Goal: Task Accomplishment & Management: Manage account settings

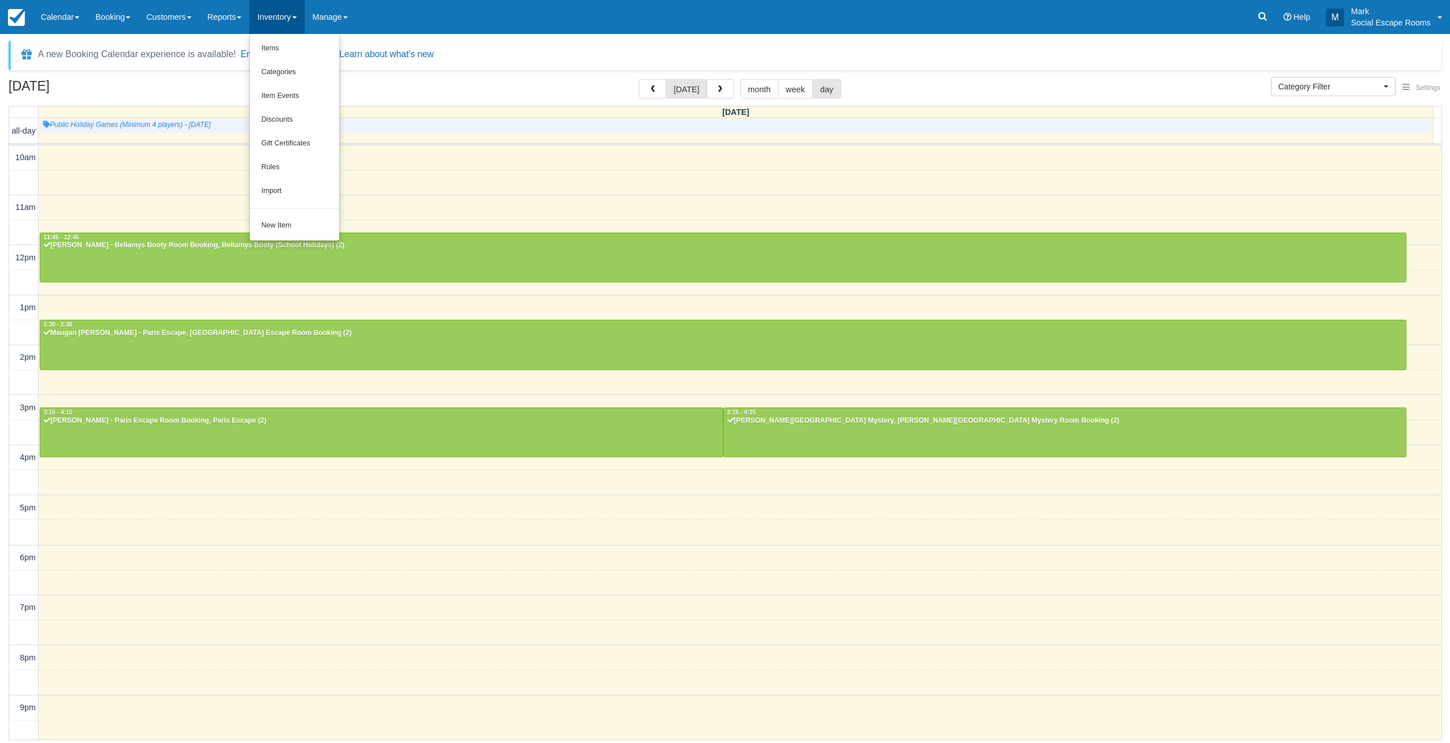
select select
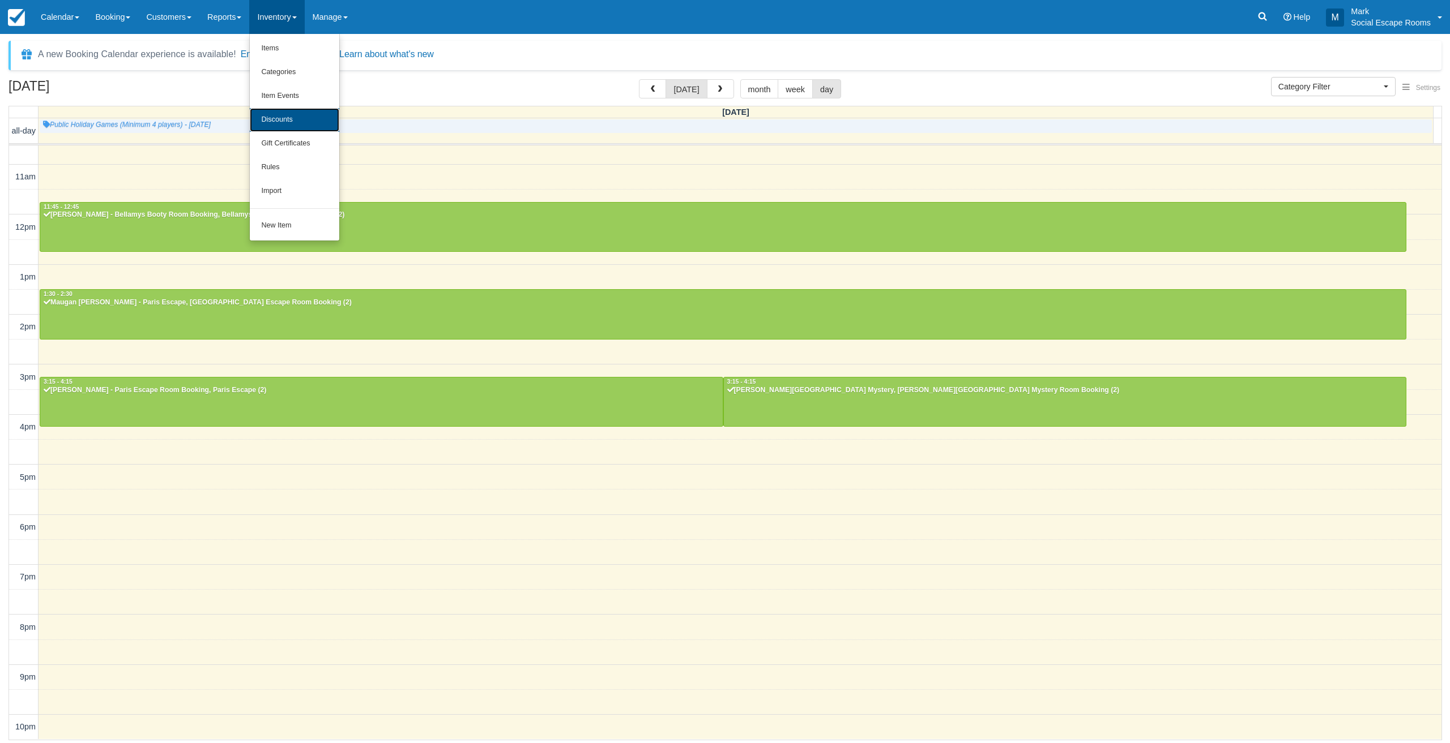
click at [304, 115] on link "Discounts" at bounding box center [294, 120] width 89 height 24
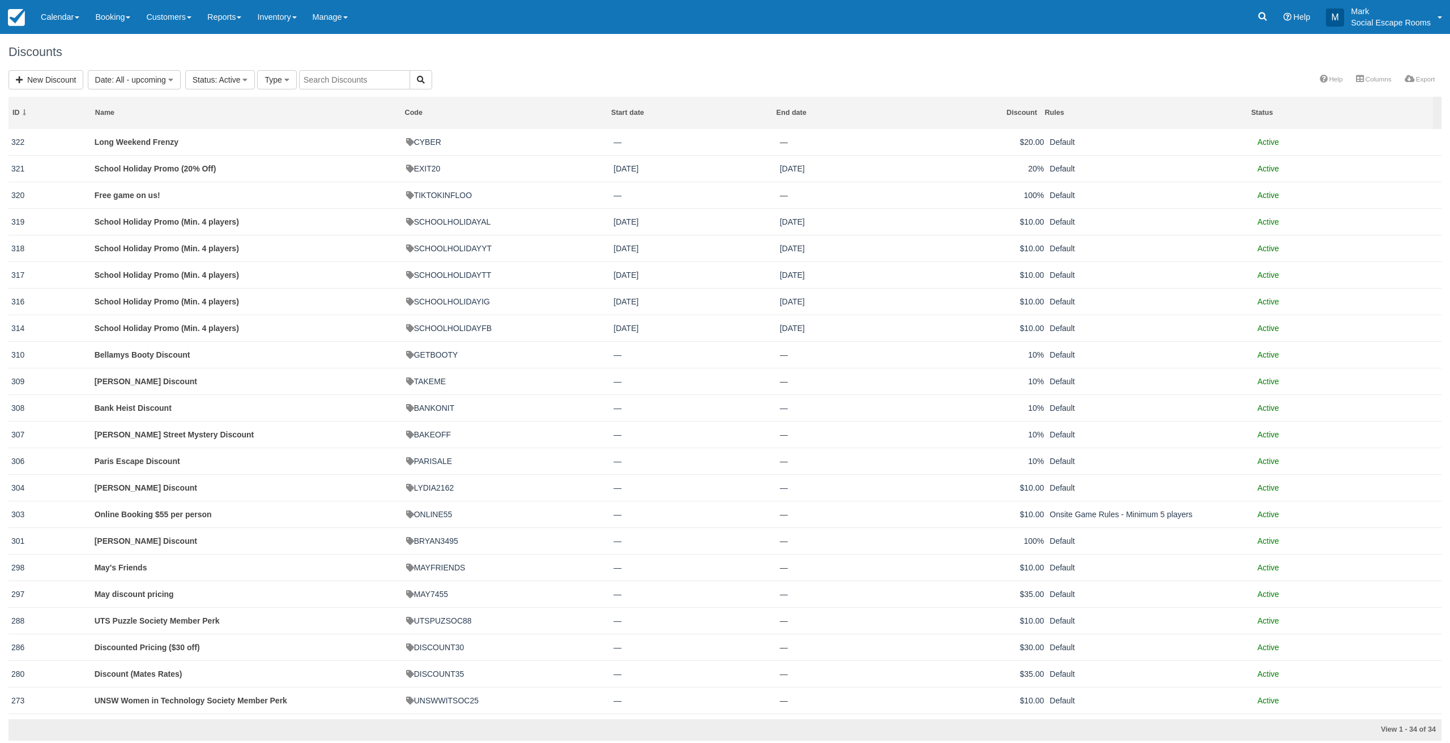
click at [498, 71] on div "New Discount Date : All - upcoming Custom All Today Tomorrow This week This mon…" at bounding box center [725, 80] width 1450 height 21
click at [61, 82] on link "New Discount" at bounding box center [45, 79] width 75 height 19
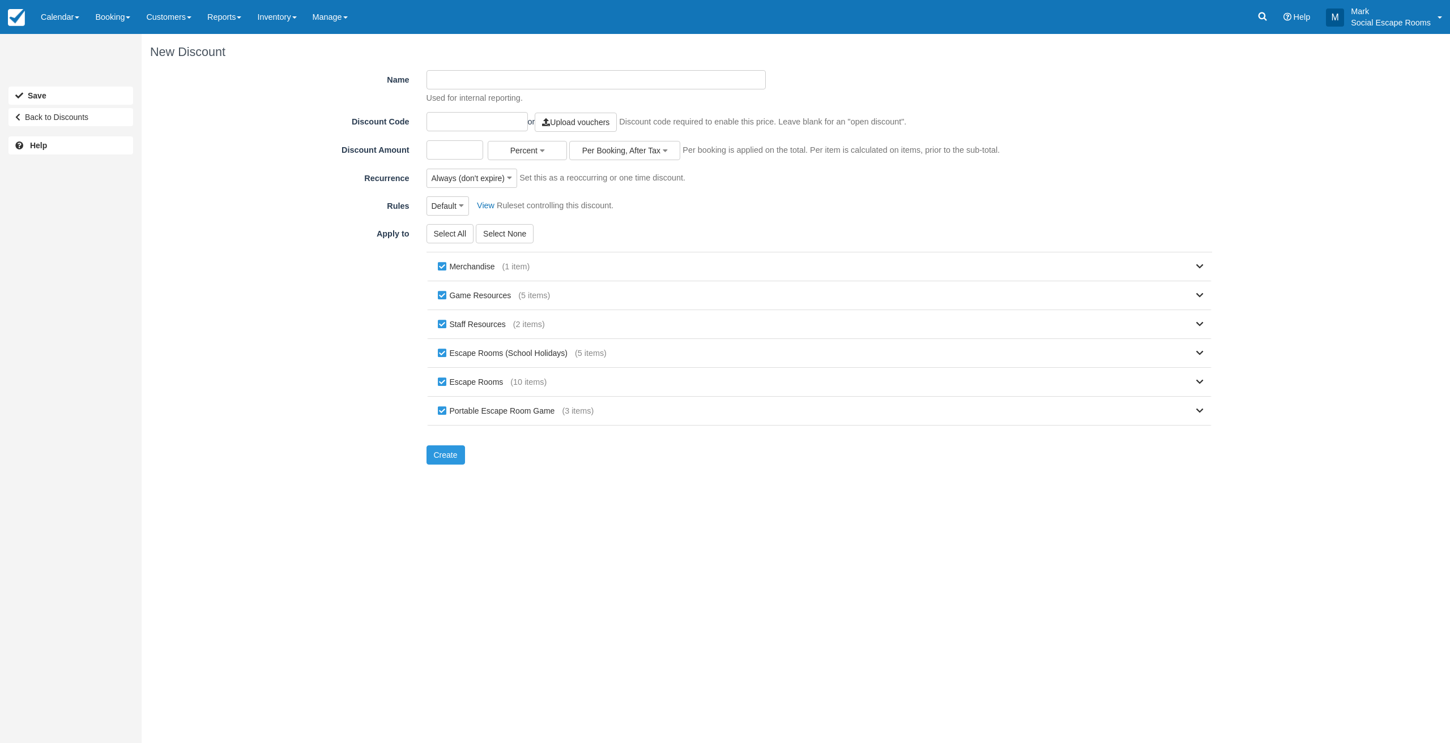
click at [497, 84] on input "Name" at bounding box center [596, 79] width 340 height 19
type input "Blocked for Custom"
type input "CUSTOMBOOKING"
type input "100"
click at [670, 140] on div "Name Blocked for Custom Used for internal reporting. Discount Code CUSTOMBOOKIN…" at bounding box center [685, 271] width 1070 height 403
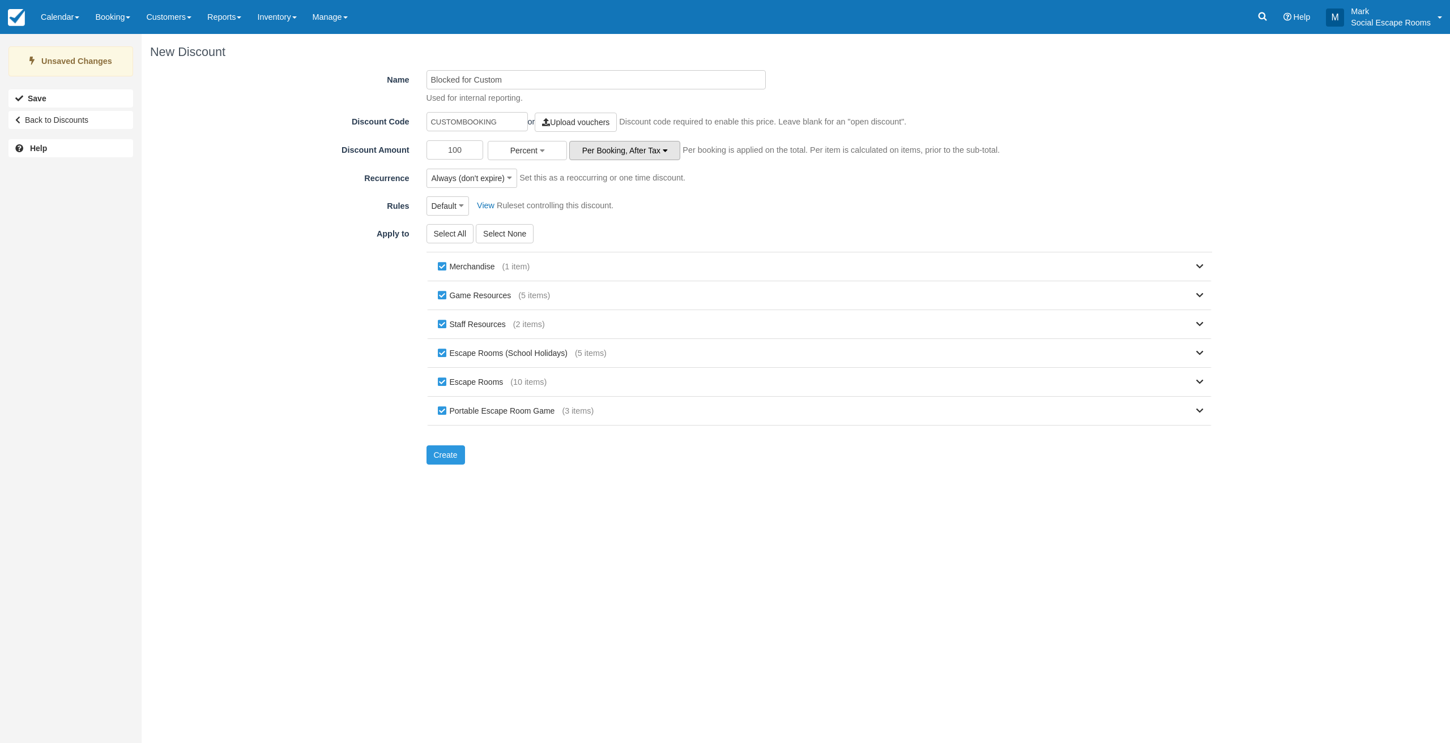
click at [658, 152] on span "Per Booking, After Tax" at bounding box center [621, 150] width 78 height 9
click at [656, 152] on span "Per Booking, After Tax" at bounding box center [621, 150] width 78 height 9
click at [498, 121] on input "CUSTOMBOOKING" at bounding box center [476, 121] width 101 height 19
type input "CUSTOMBOOKING101"
click at [452, 453] on button "Create" at bounding box center [445, 455] width 39 height 19
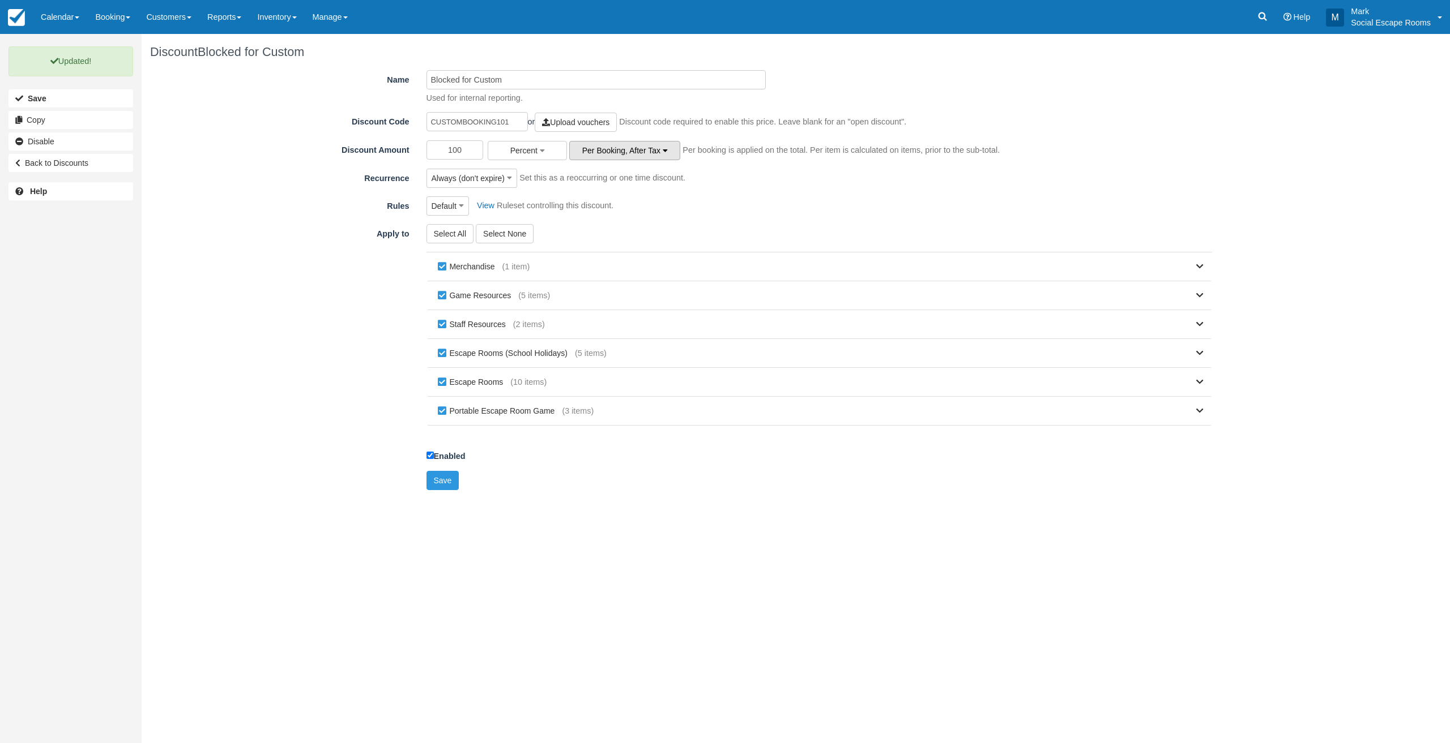
click at [629, 148] on span "Per Booking, After Tax" at bounding box center [621, 150] width 78 height 9
click at [626, 202] on link "Per Booking, Before Tax" at bounding box center [614, 205] width 89 height 16
click at [447, 482] on button "Save" at bounding box center [442, 480] width 33 height 19
click at [64, 19] on link "Calendar" at bounding box center [60, 17] width 54 height 34
click at [101, 155] on link "Day" at bounding box center [77, 155] width 89 height 24
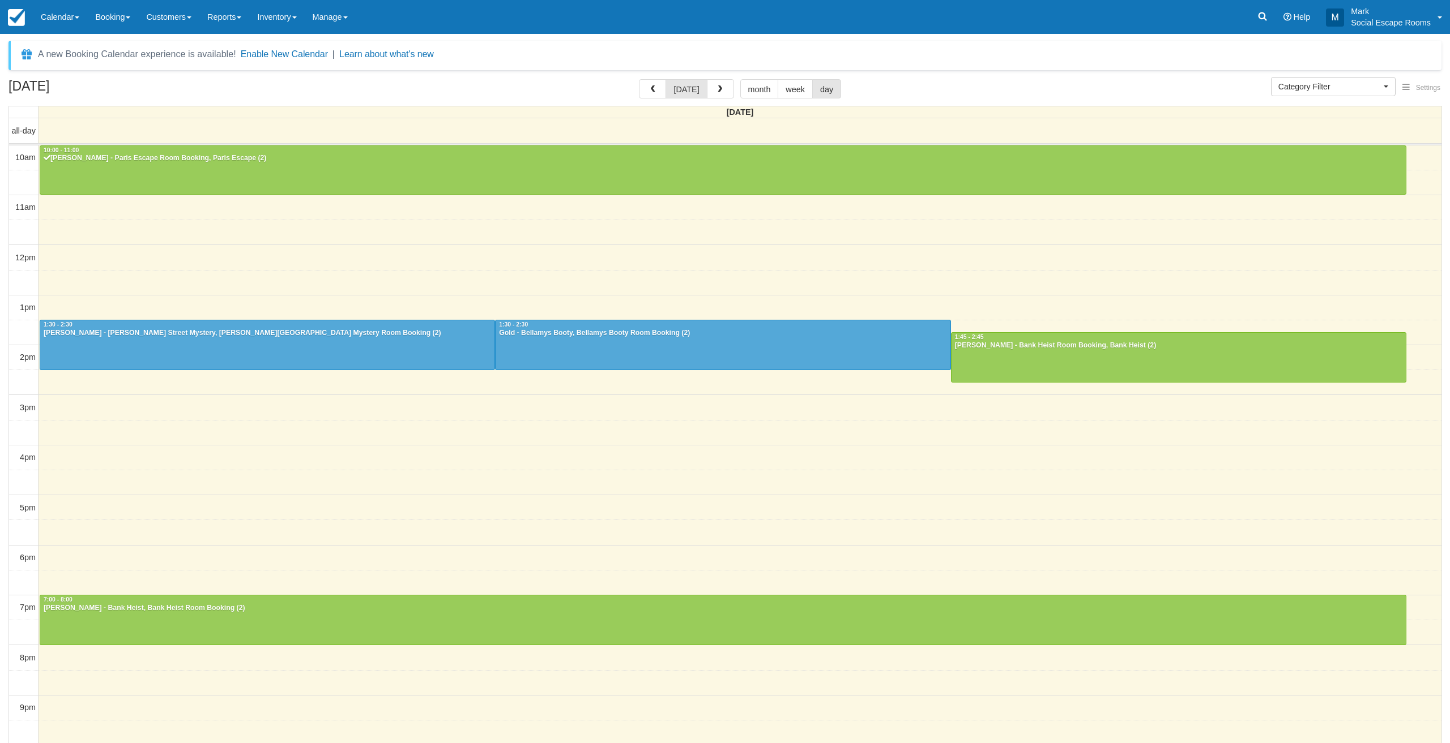
select select
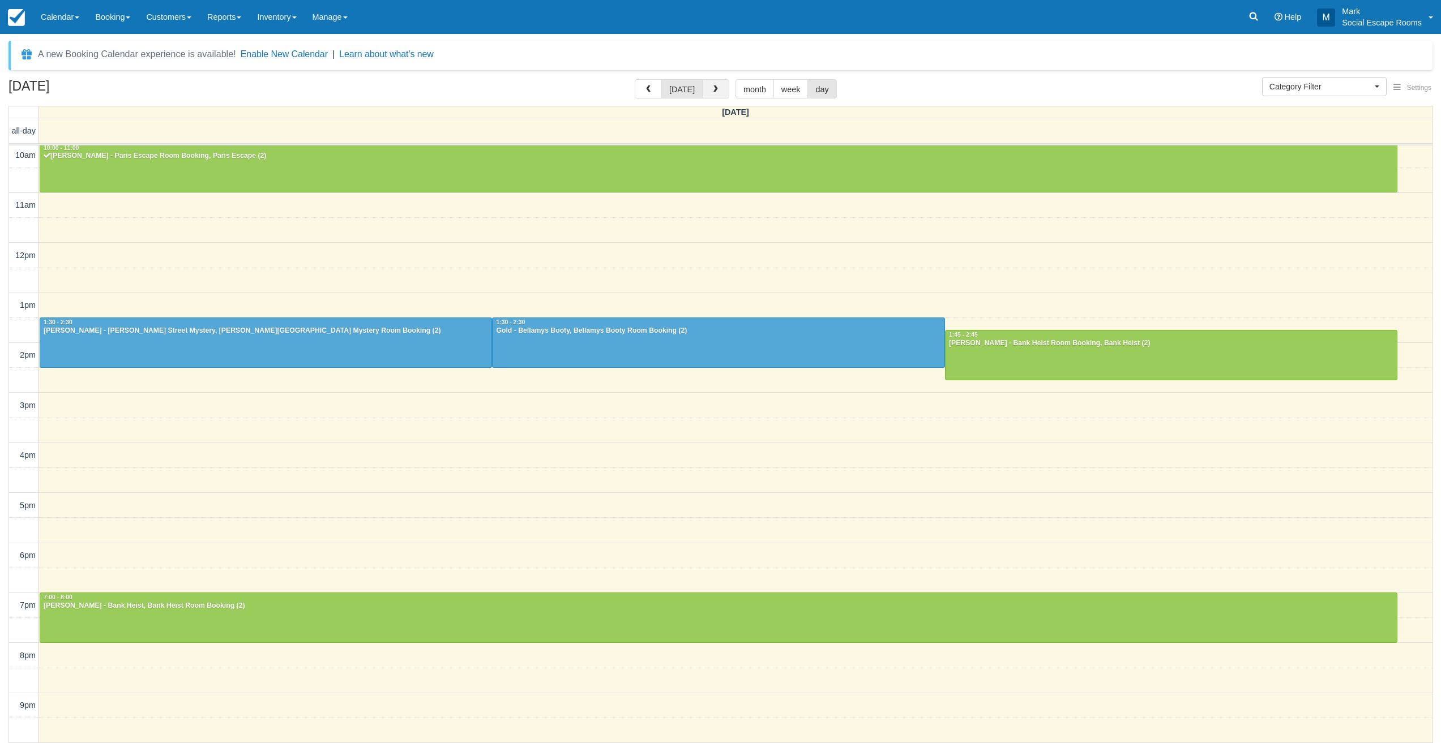
click at [713, 89] on span "button" at bounding box center [716, 90] width 8 height 8
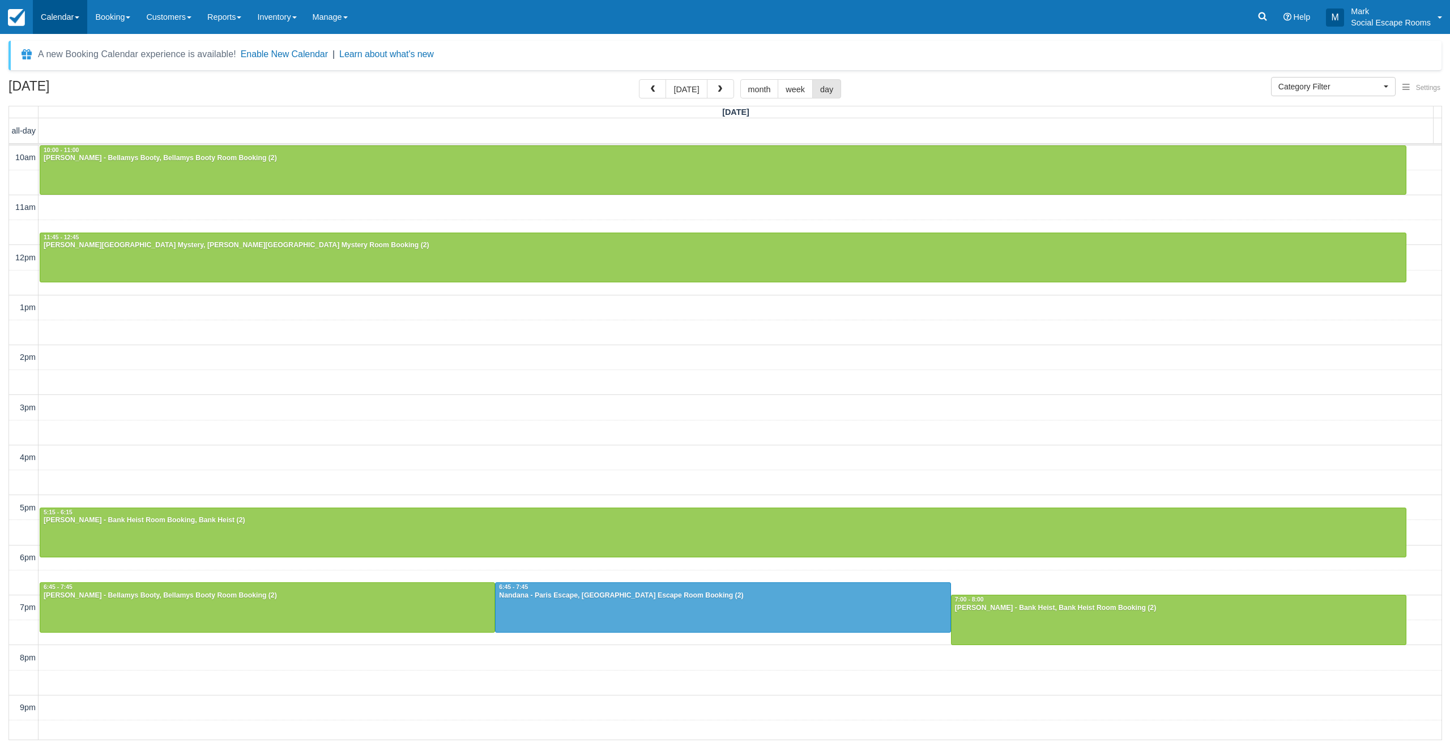
click at [65, 23] on link "Calendar" at bounding box center [60, 17] width 54 height 34
click at [63, 152] on link "Day" at bounding box center [77, 155] width 89 height 24
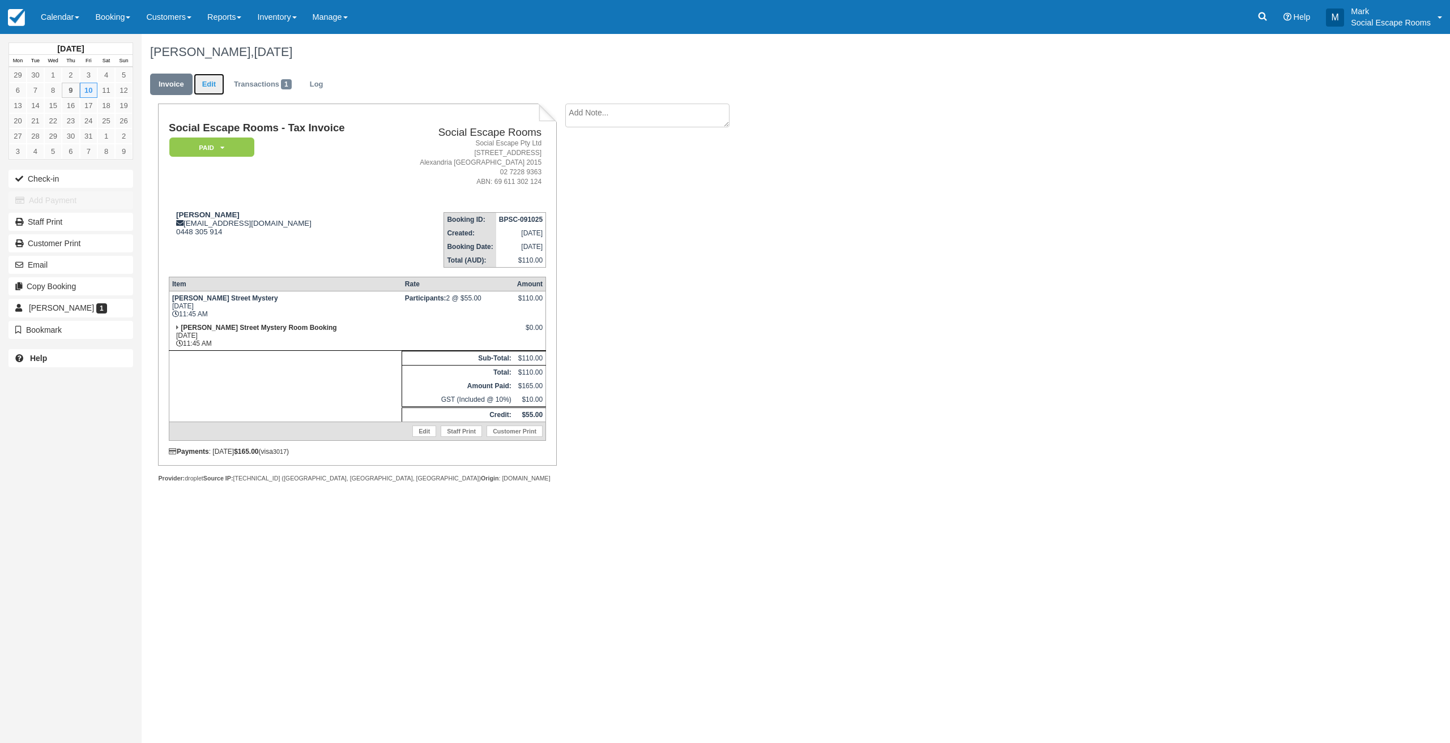
click at [208, 87] on link "Edit" at bounding box center [209, 85] width 31 height 22
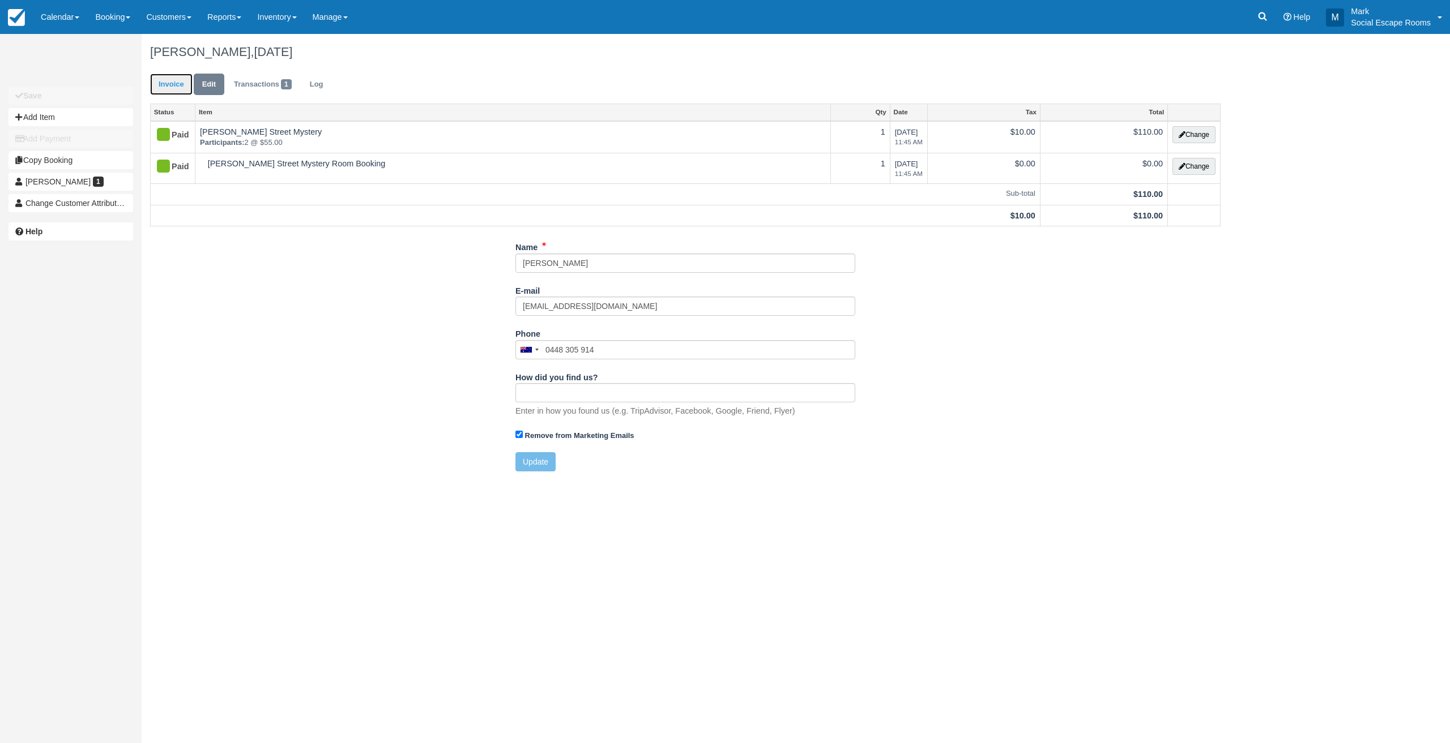
click at [170, 83] on link "Invoice" at bounding box center [171, 85] width 42 height 22
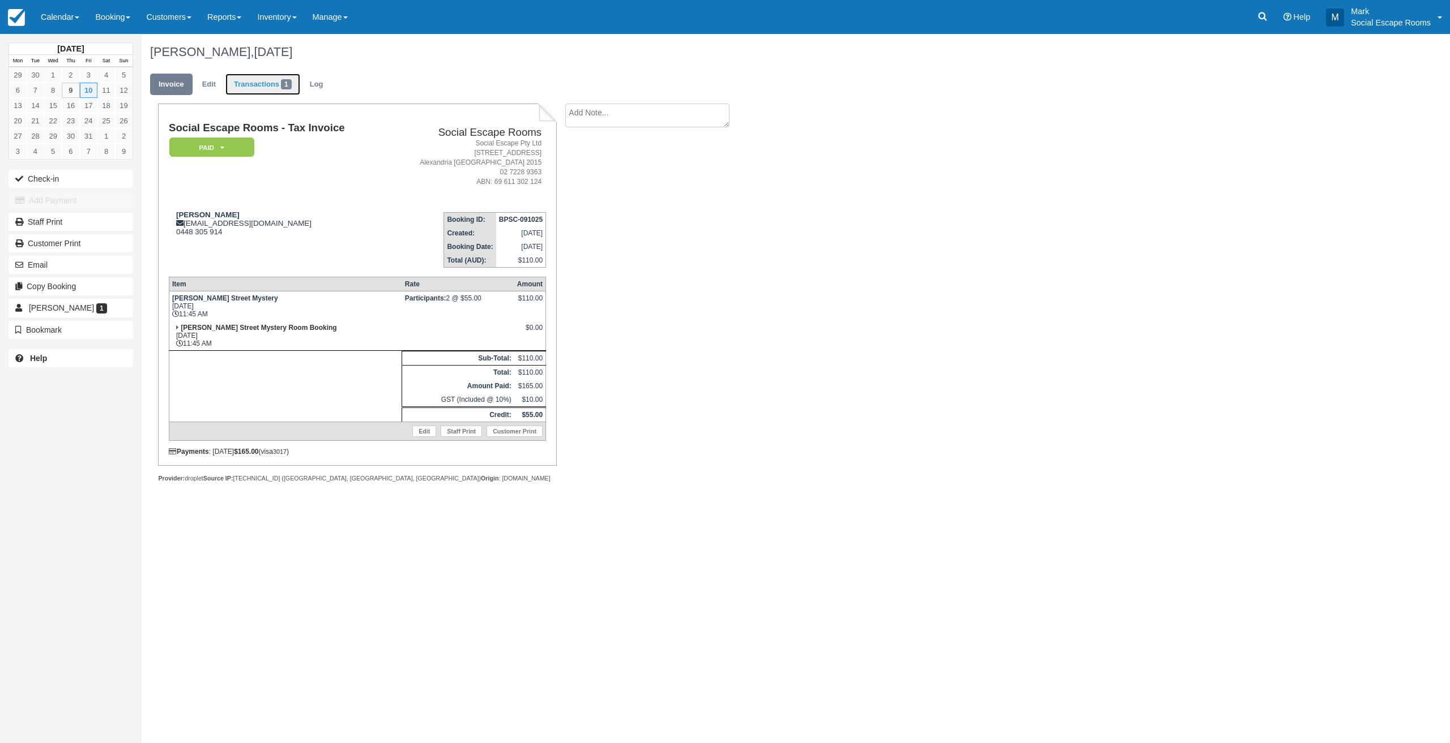
click at [251, 80] on link "Transactions 1" at bounding box center [262, 85] width 75 height 22
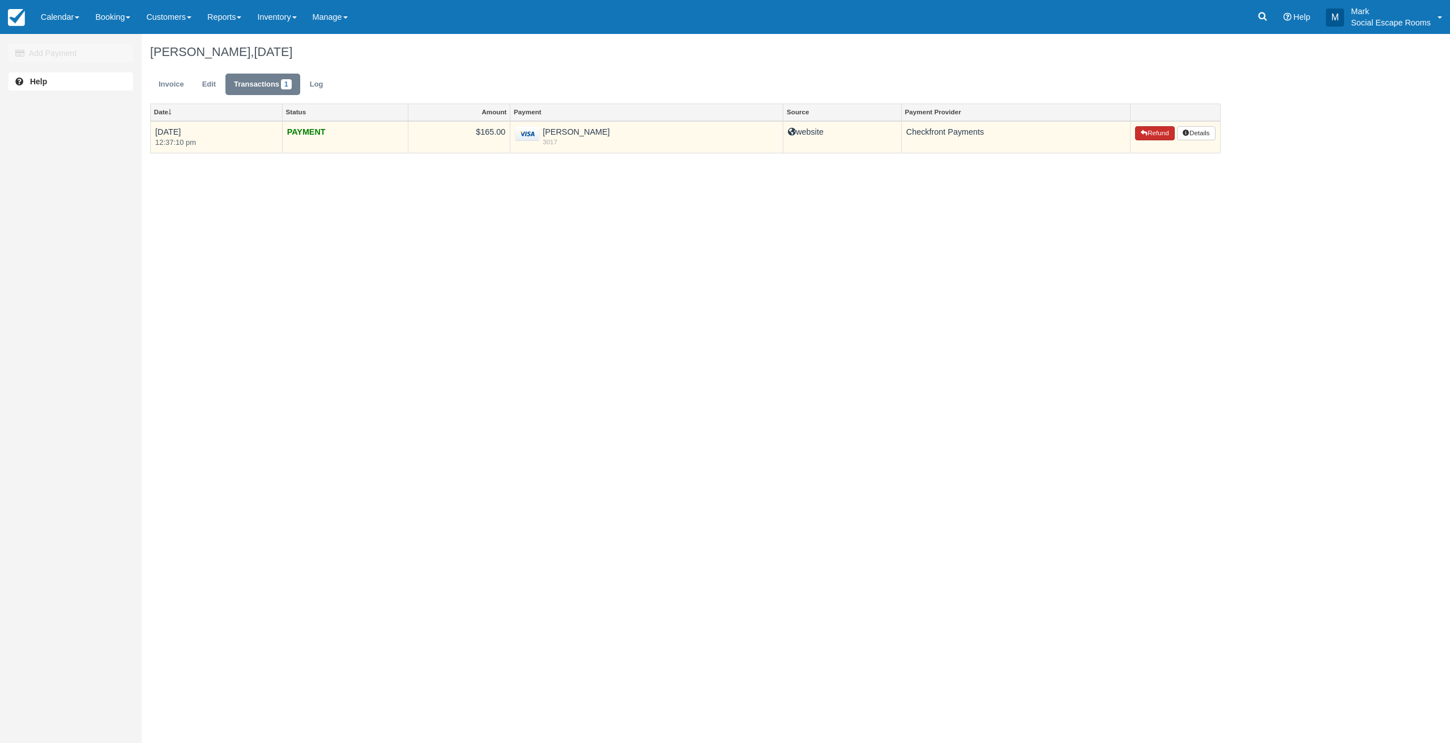
click at [1143, 131] on icon "button" at bounding box center [1143, 133] width 7 height 7
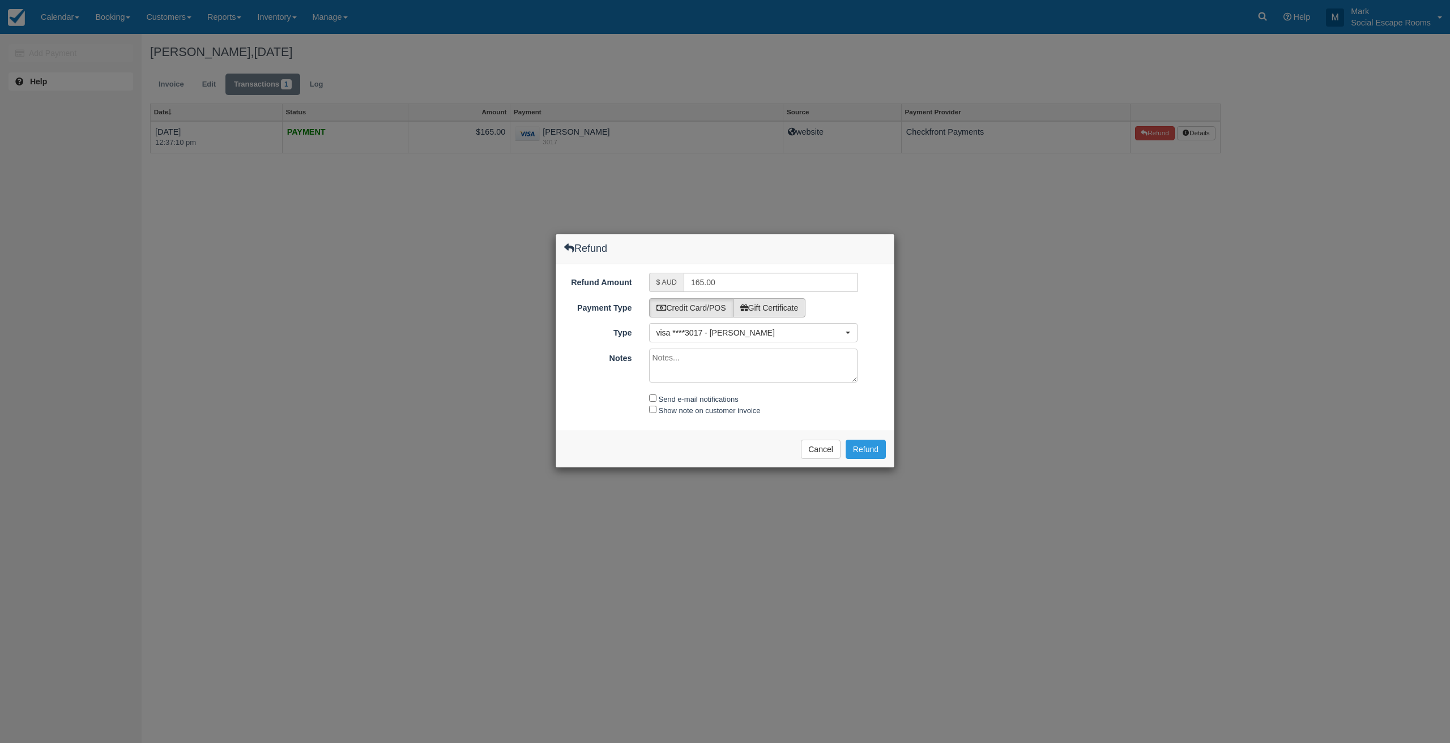
click at [764, 308] on label "Gift Certificate" at bounding box center [769, 307] width 73 height 19
radio input "true"
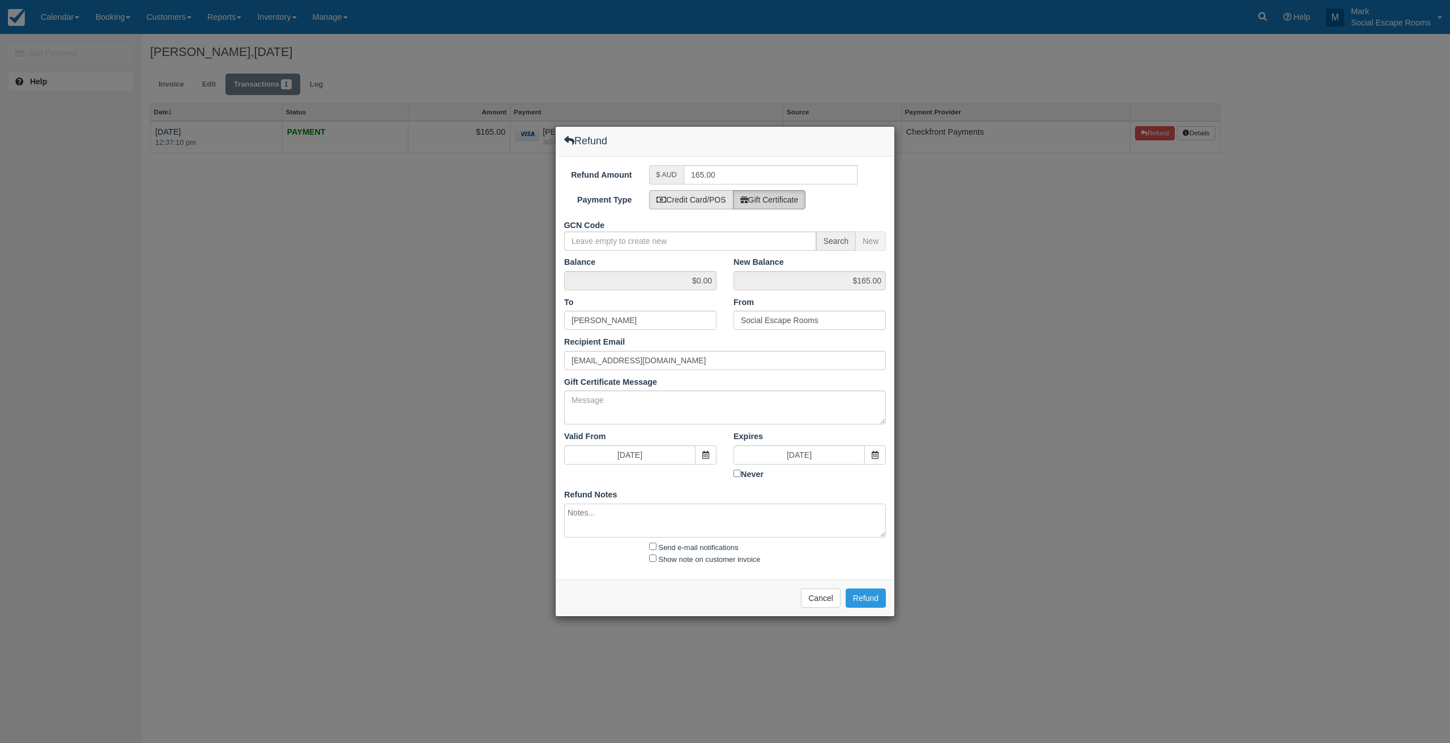
click at [679, 200] on label "Credit Card/POS" at bounding box center [691, 199] width 84 height 19
radio input "true"
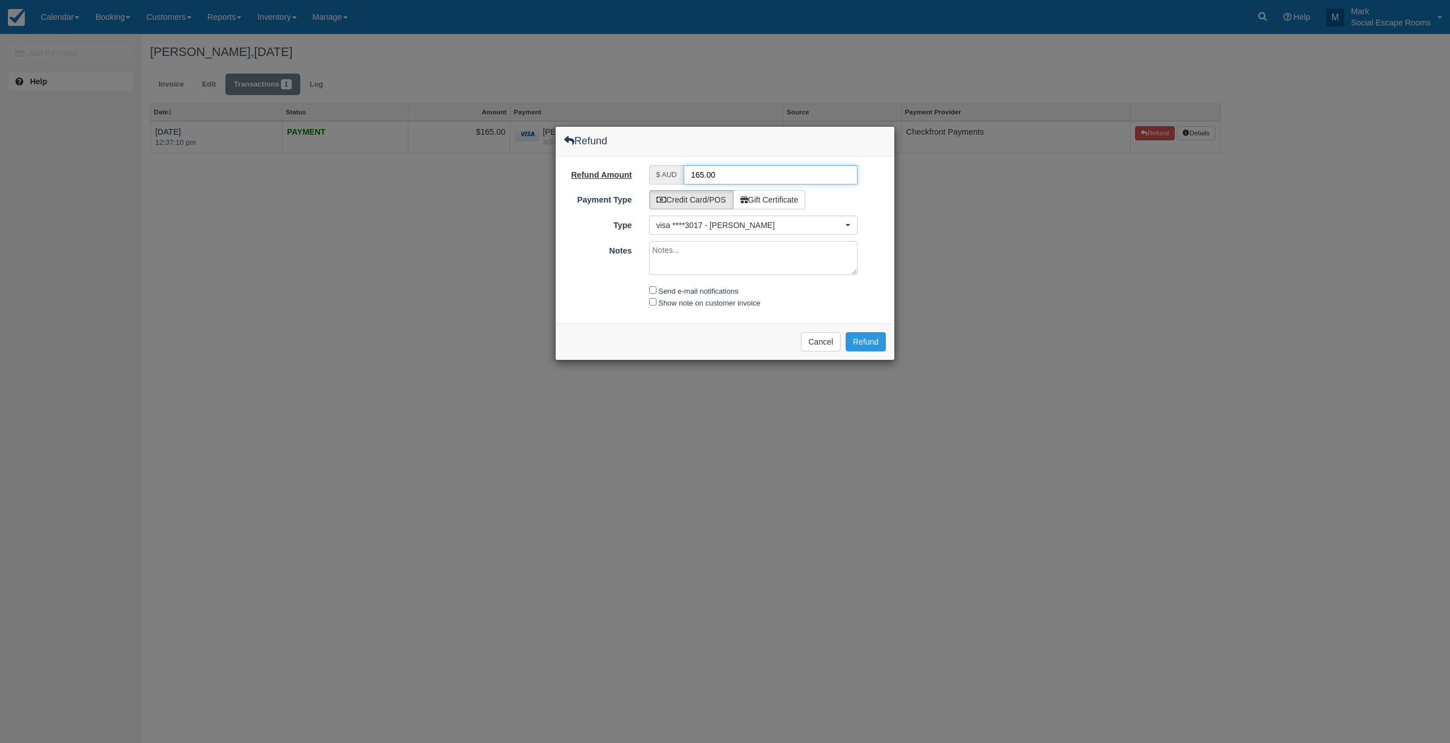
drag, startPoint x: 689, startPoint y: 172, endPoint x: 592, endPoint y: 170, distance: 96.3
click at [592, 170] on div "Refund Amount $ AUD 165.00" at bounding box center [724, 174] width 339 height 19
type input "55"
click at [749, 259] on textarea "Notes" at bounding box center [753, 258] width 209 height 34
type textarea "Only 2 people will be attending, so he asked for a refund"
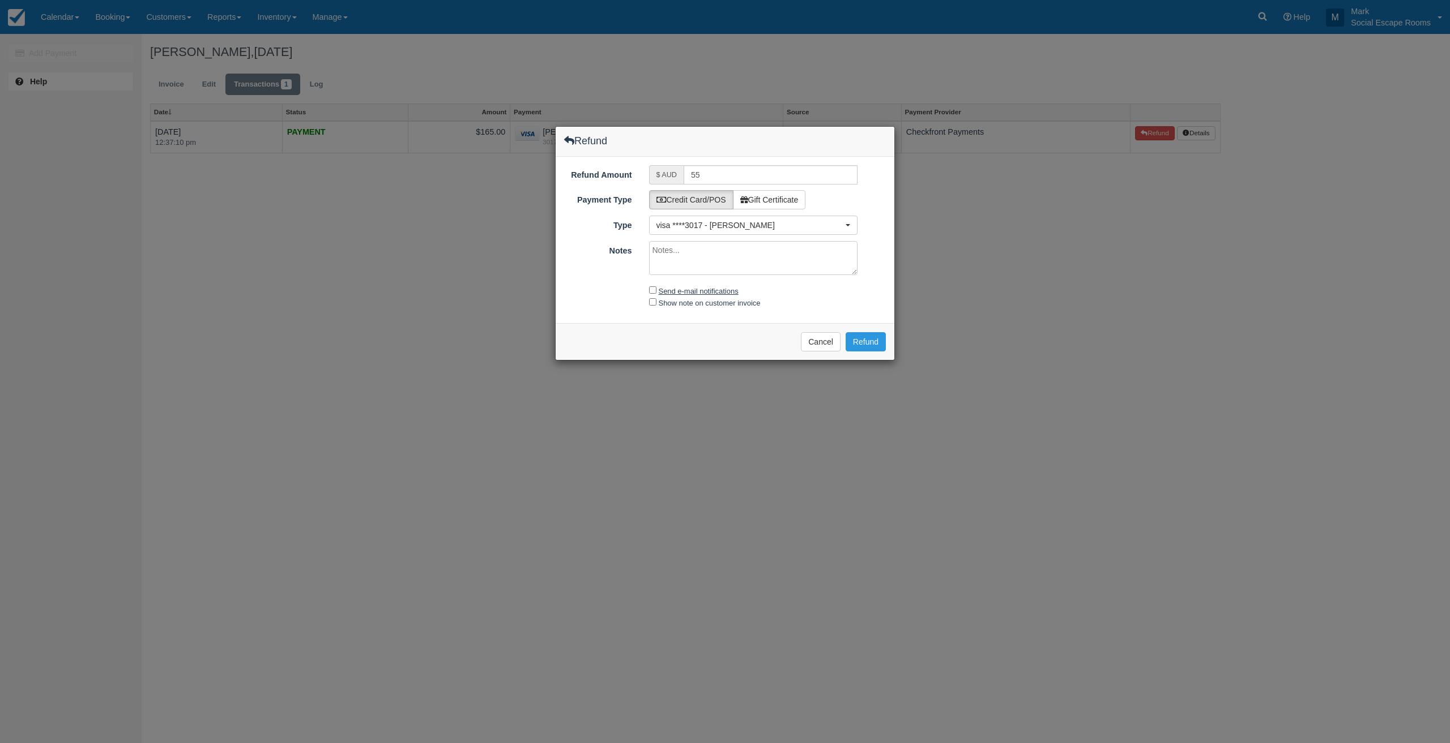
click at [707, 291] on label "Send e-mail notifications" at bounding box center [699, 291] width 80 height 8
click at [656, 291] on input "Send e-mail notifications" at bounding box center [652, 290] width 7 height 7
checkbox input "true"
click at [862, 337] on button "Refund" at bounding box center [865, 341] width 40 height 19
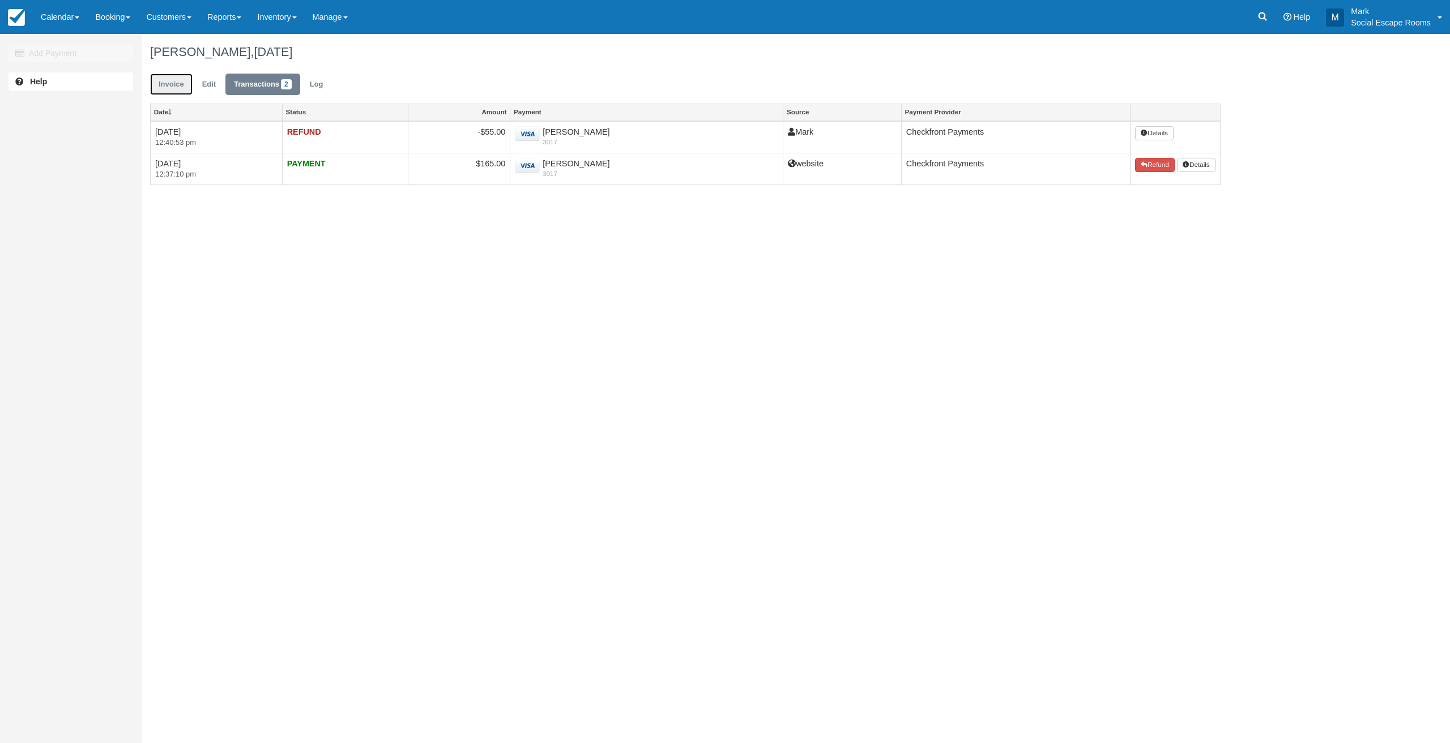
click at [175, 84] on link "Invoice" at bounding box center [171, 85] width 42 height 22
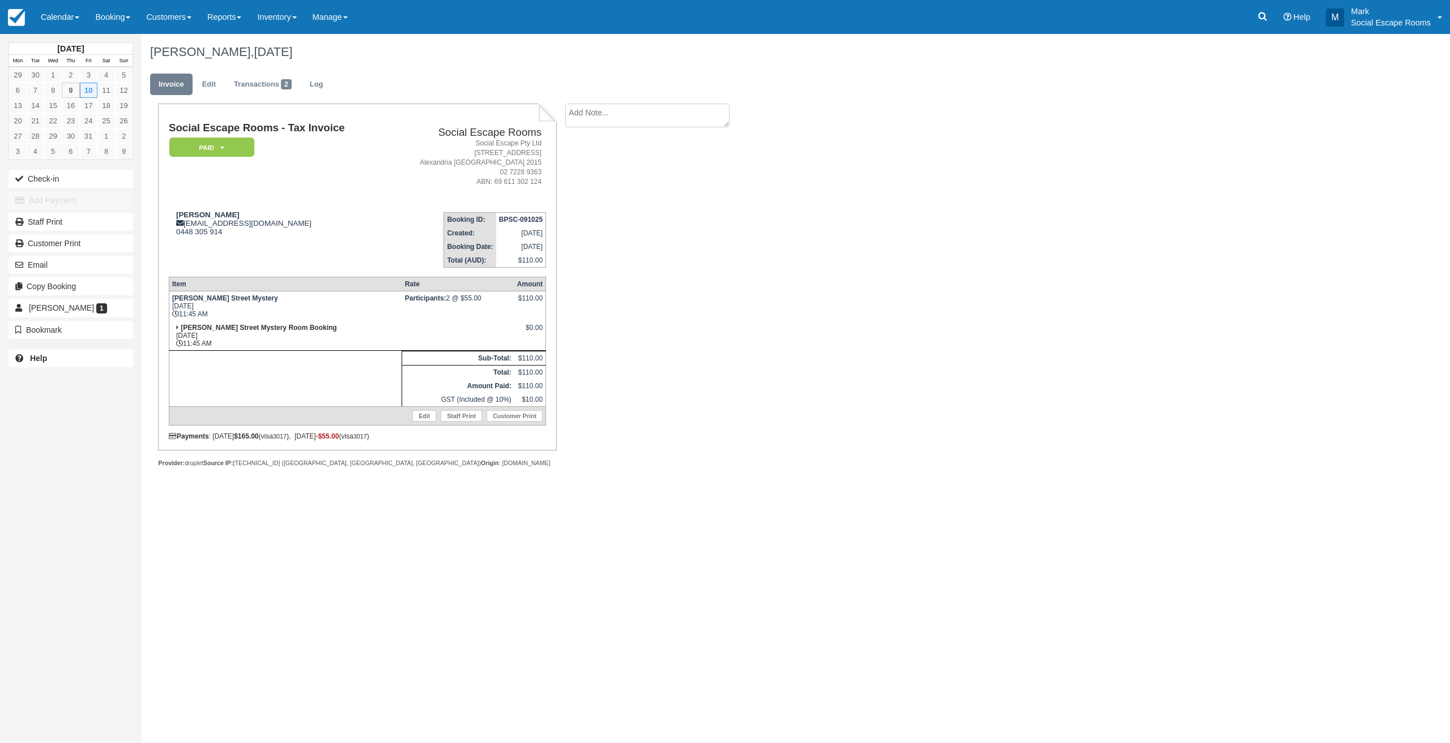
click at [665, 122] on textarea at bounding box center [647, 116] width 164 height 24
paste textarea "Only 2 people will be attending, so he asked for a refund"
type textarea "Only 2 people will be attending, so he asked for a refund"
click at [597, 180] on button "Create" at bounding box center [590, 179] width 51 height 19
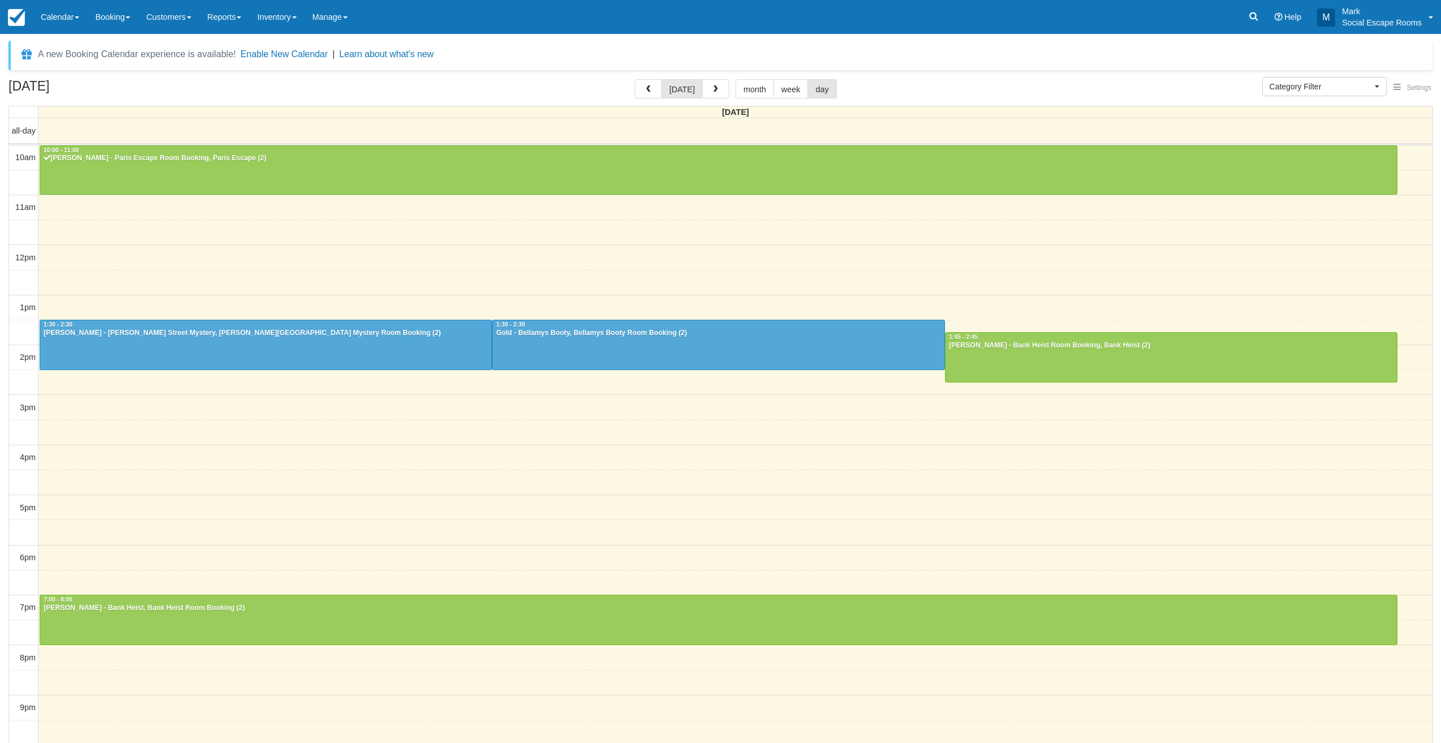
select select
